Goal: Transaction & Acquisition: Purchase product/service

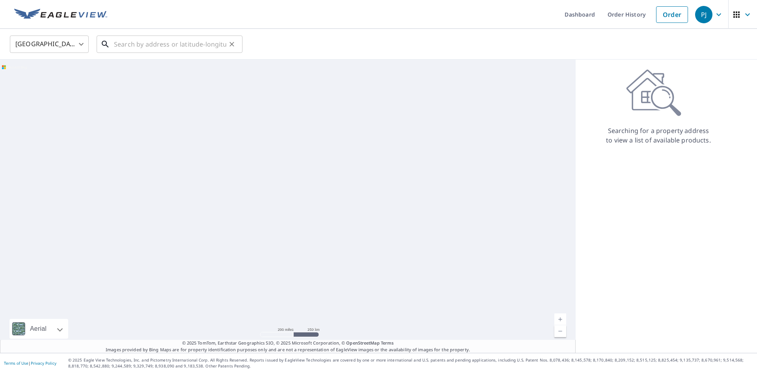
click at [170, 43] on input "text" at bounding box center [170, 44] width 112 height 22
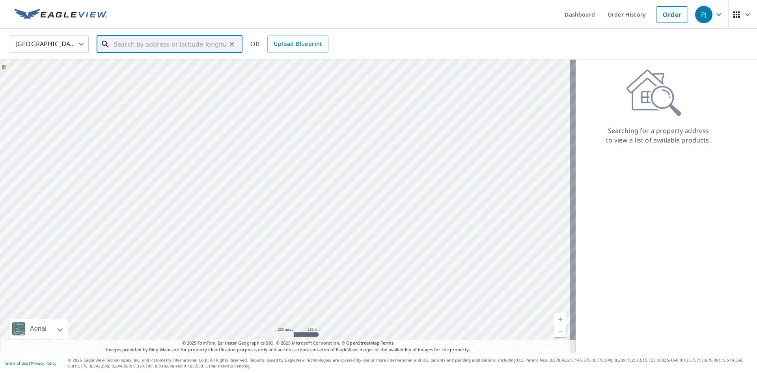
paste input "[STREET_ADDRESS][US_STATE]"
click at [194, 62] on span "[STREET_ADDRESS]" at bounding box center [174, 66] width 124 height 9
type input "[STREET_ADDRESS][PERSON_NAME]"
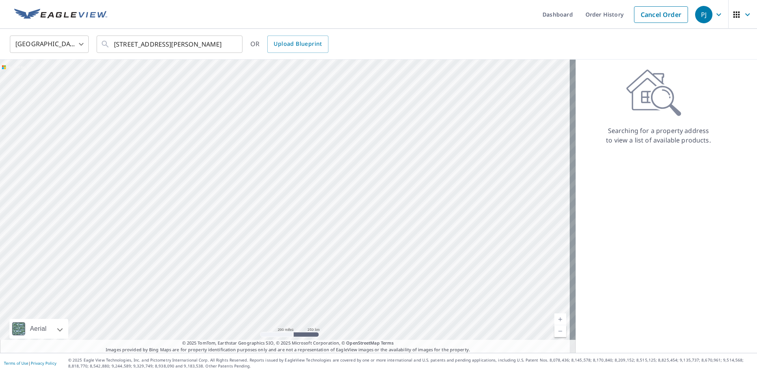
scroll to position [0, 0]
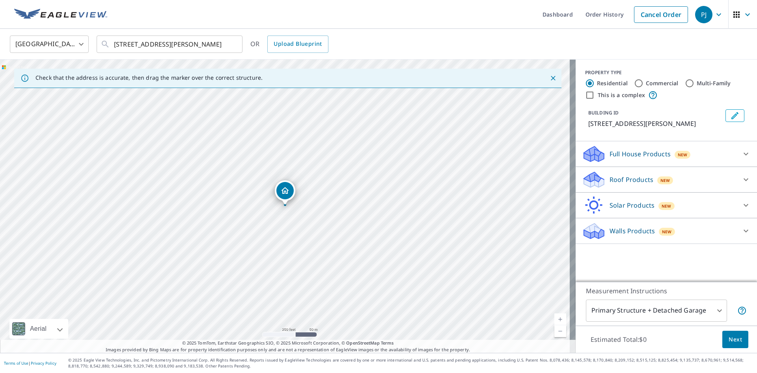
click at [639, 184] on p "Roof Products" at bounding box center [632, 179] width 44 height 9
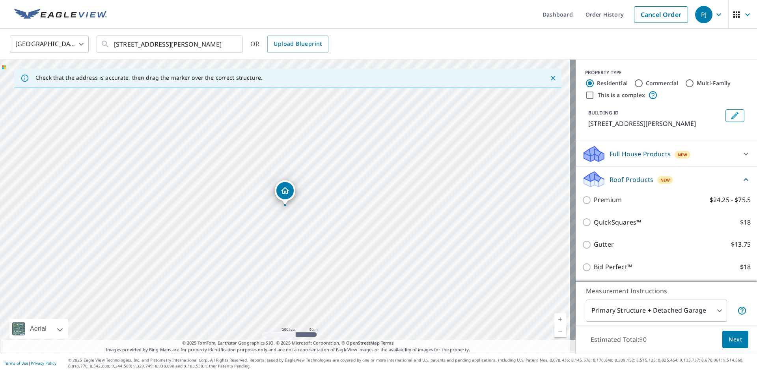
click at [619, 203] on div "Premium $24.25 - $75.5" at bounding box center [666, 199] width 169 height 22
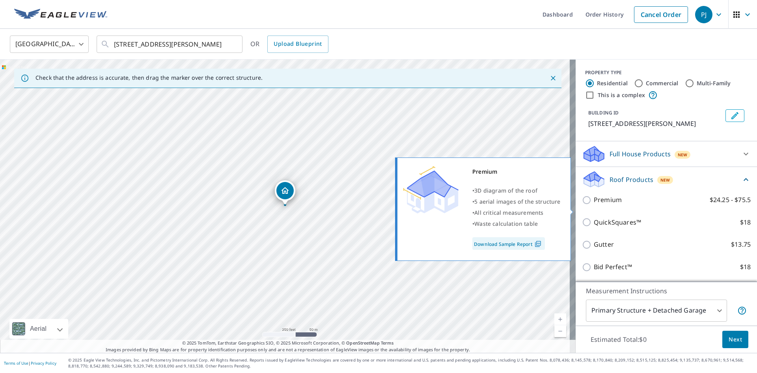
click at [594, 205] on p "Premium" at bounding box center [608, 200] width 28 height 10
click at [593, 205] on input "Premium $24.25 - $75.5" at bounding box center [588, 199] width 12 height 9
checkbox input "true"
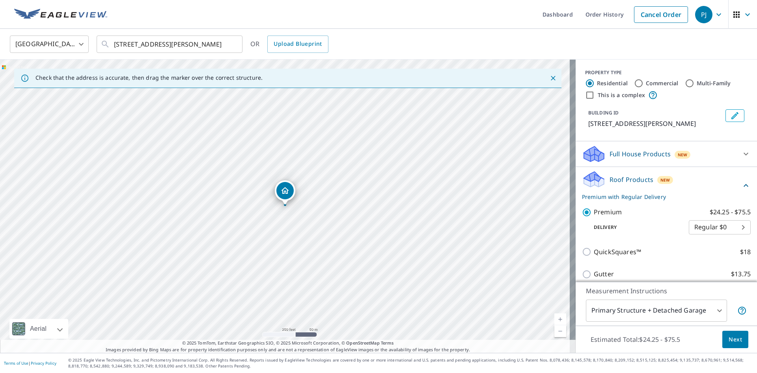
click at [729, 334] on span "Next" at bounding box center [735, 339] width 13 height 10
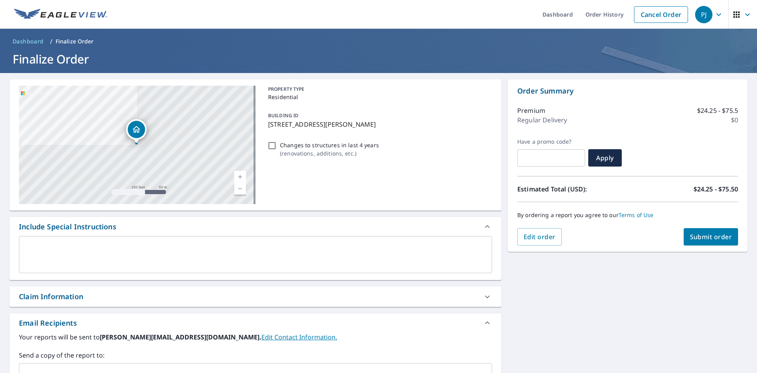
click at [703, 239] on span "Submit order" at bounding box center [711, 236] width 42 height 9
checkbox input "true"
